Goal: Use online tool/utility: Utilize a website feature to perform a specific function

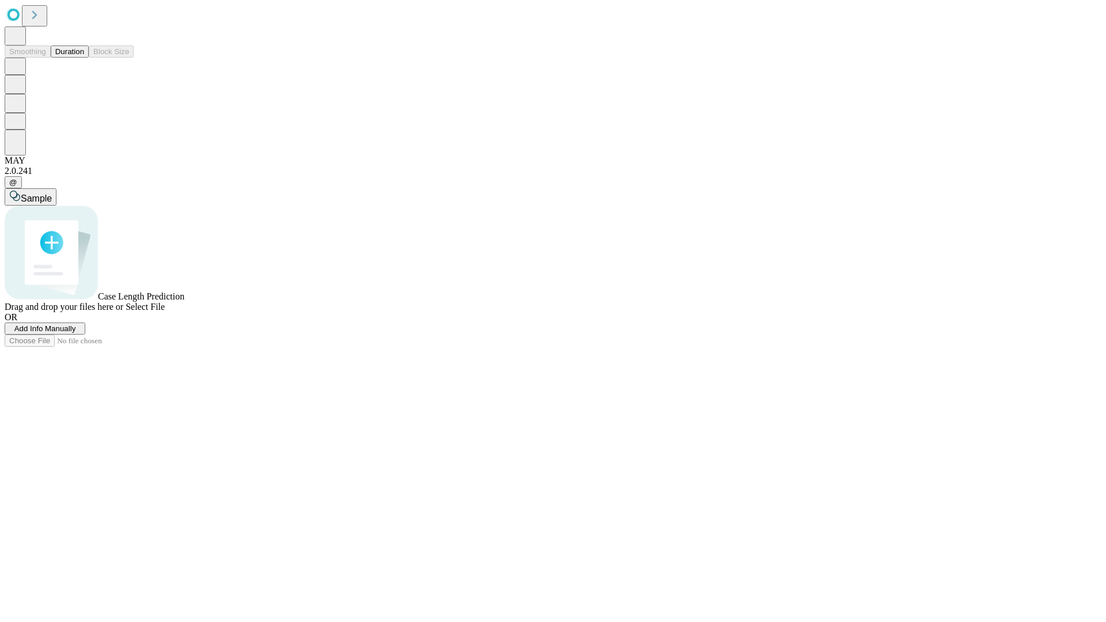
click at [84, 58] on button "Duration" at bounding box center [70, 51] width 38 height 12
click at [76, 333] on span "Add Info Manually" at bounding box center [45, 328] width 62 height 9
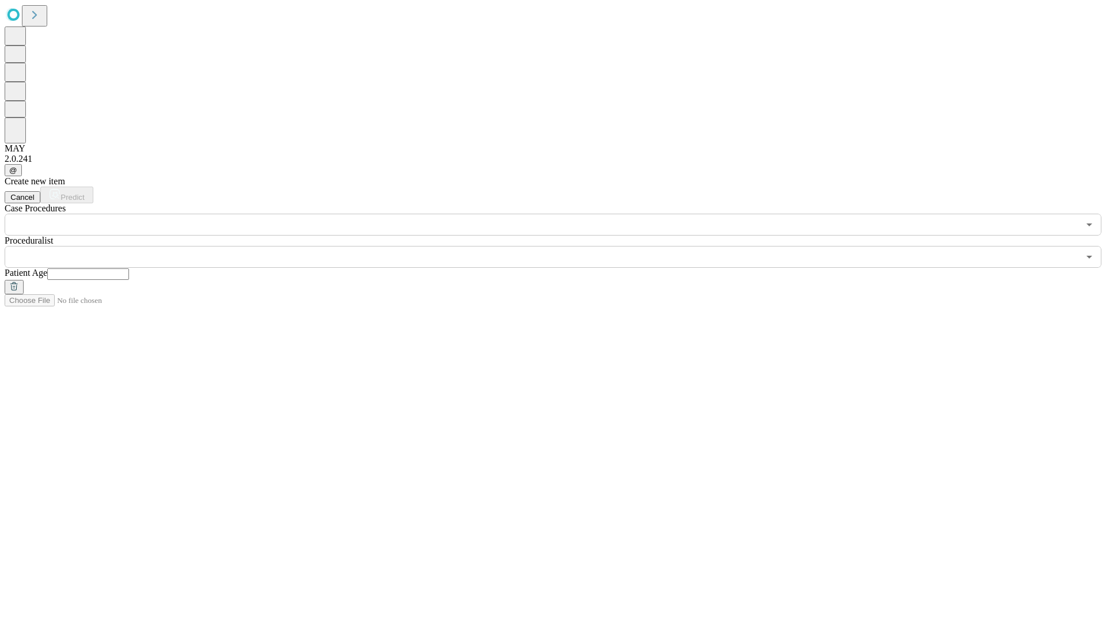
click at [129, 268] on input "text" at bounding box center [88, 274] width 82 height 12
type input "**"
click at [561, 246] on input "text" at bounding box center [542, 257] width 1074 height 22
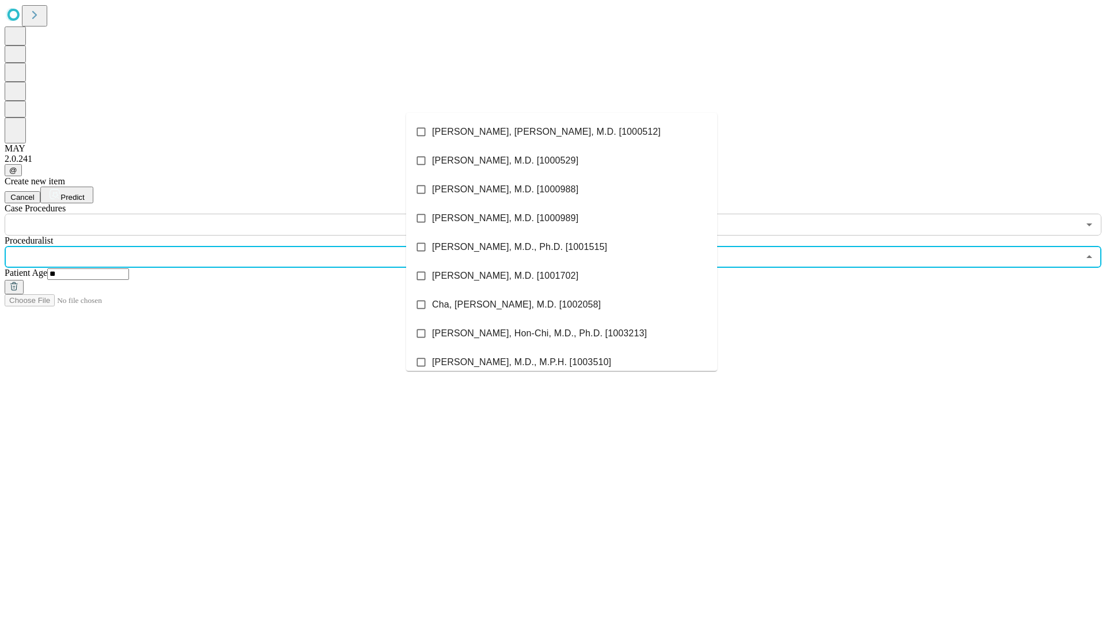
click at [561, 132] on li "[PERSON_NAME], [PERSON_NAME], M.D. [1000512]" at bounding box center [561, 131] width 311 height 29
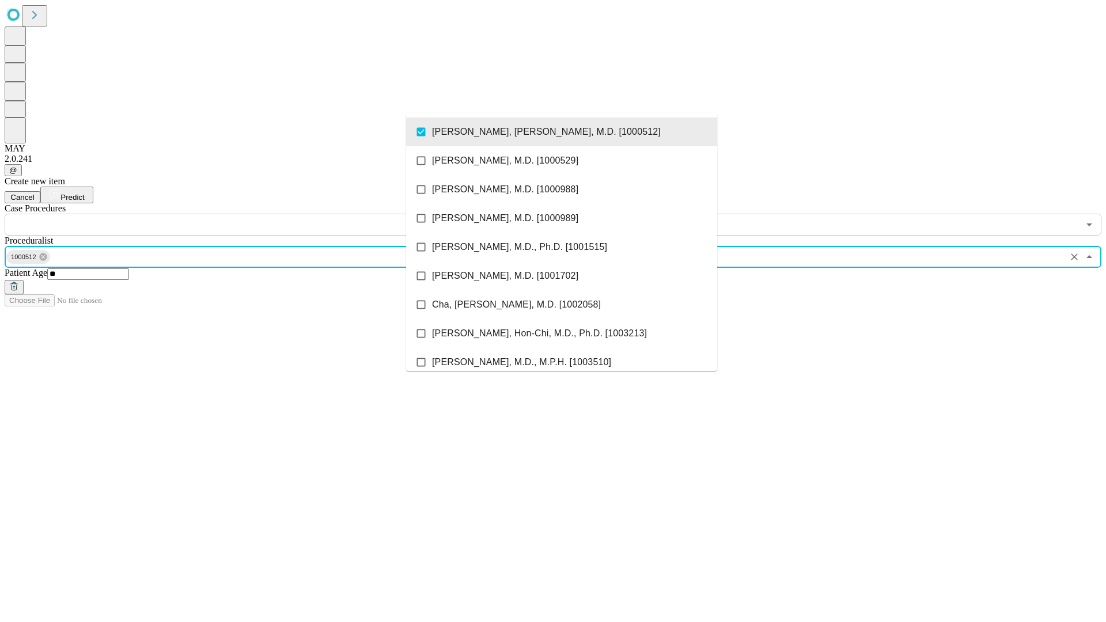
click at [242, 214] on input "text" at bounding box center [542, 225] width 1074 height 22
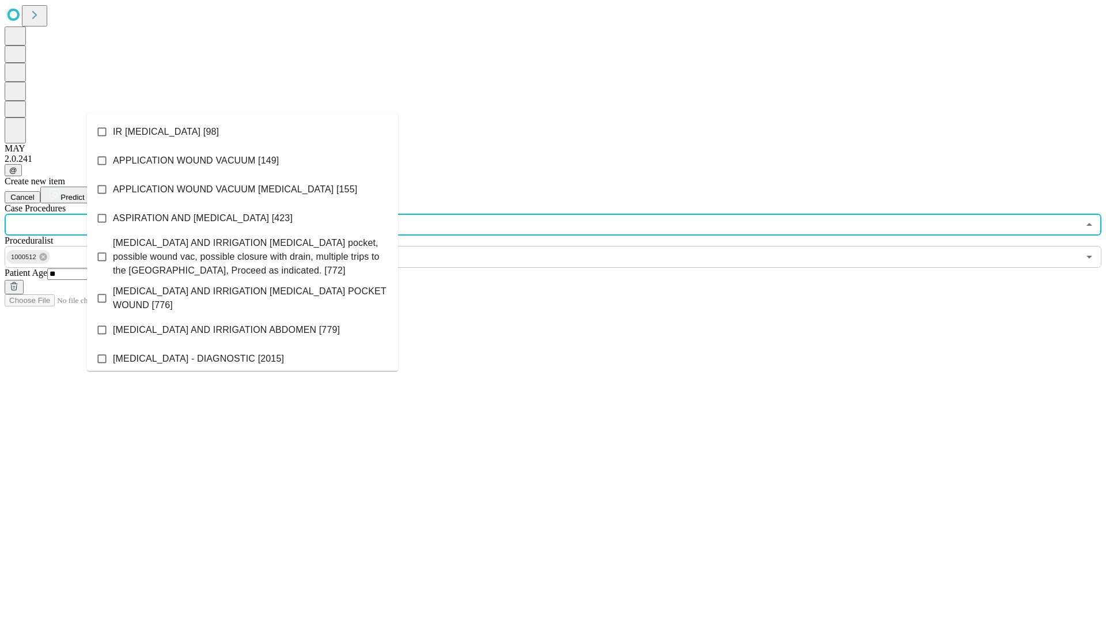
click at [242, 132] on li "IR [MEDICAL_DATA] [98]" at bounding box center [242, 131] width 311 height 29
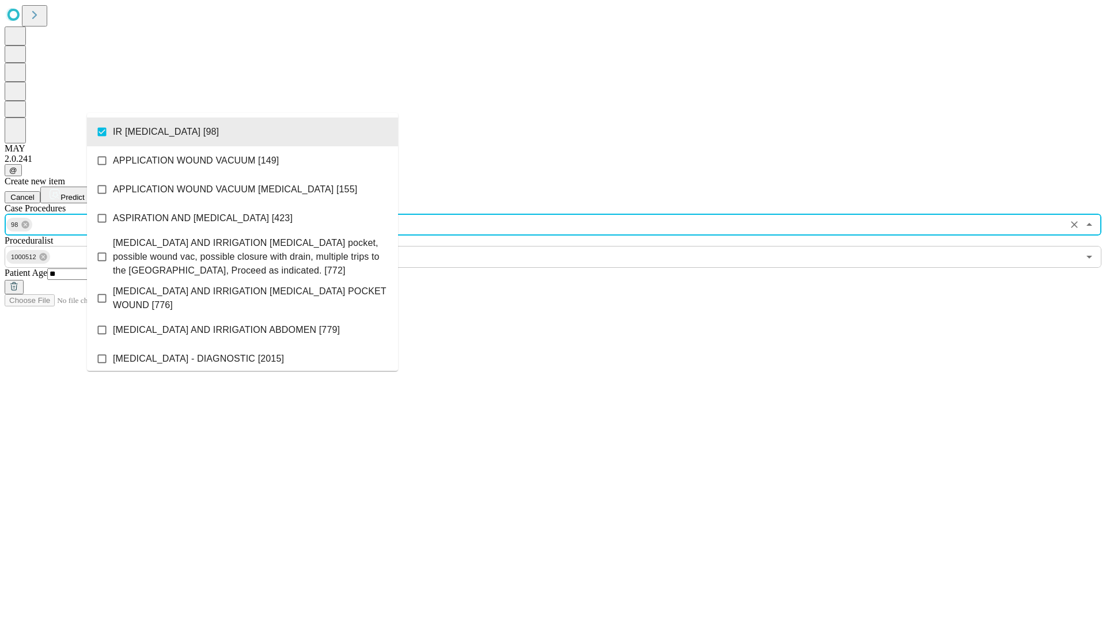
click at [84, 193] on span "Predict" at bounding box center [72, 197] width 24 height 9
